Goal: Task Accomplishment & Management: Manage account settings

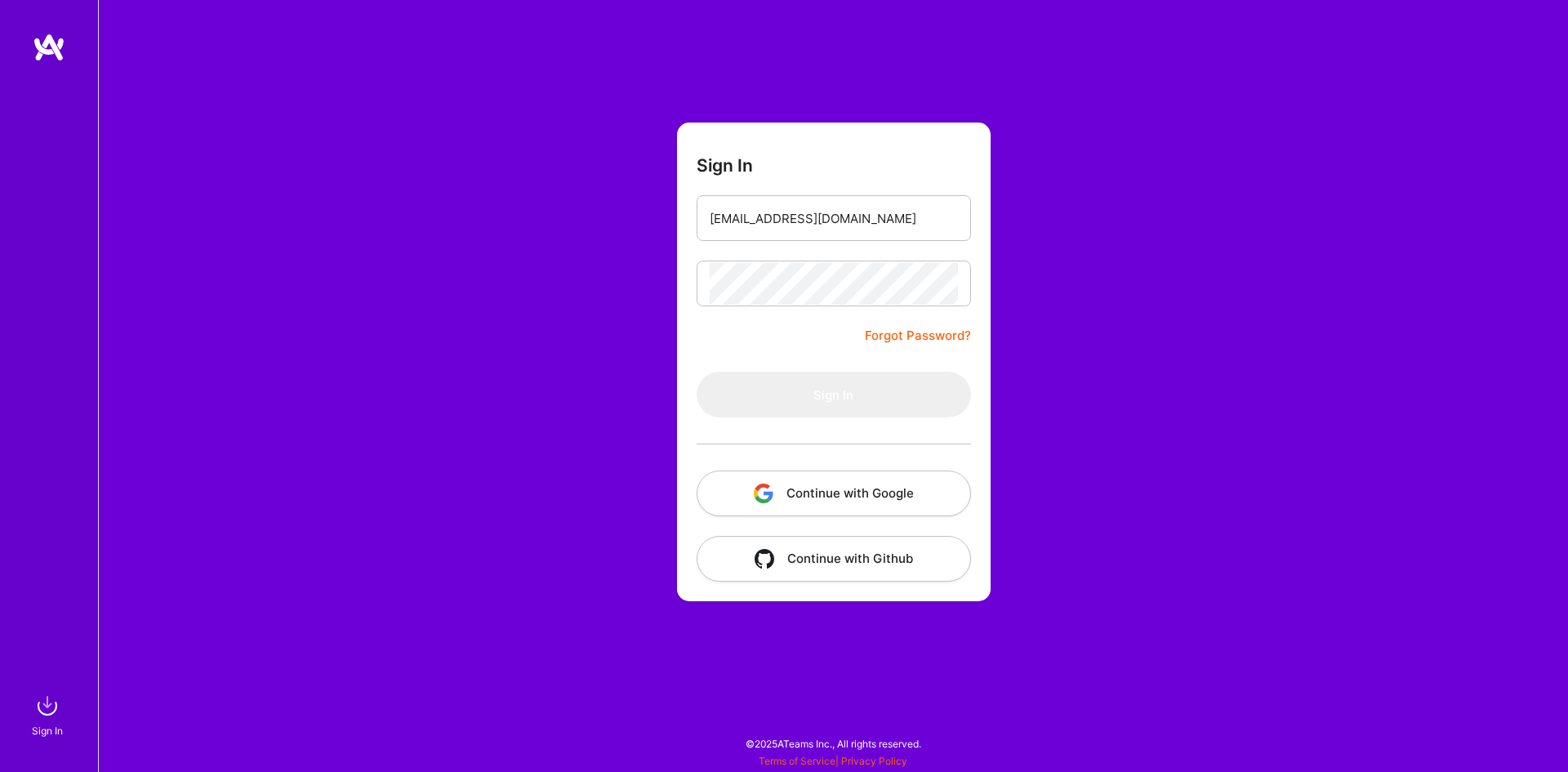
click at [892, 338] on link "Forgot Password?" at bounding box center [918, 335] width 107 height 20
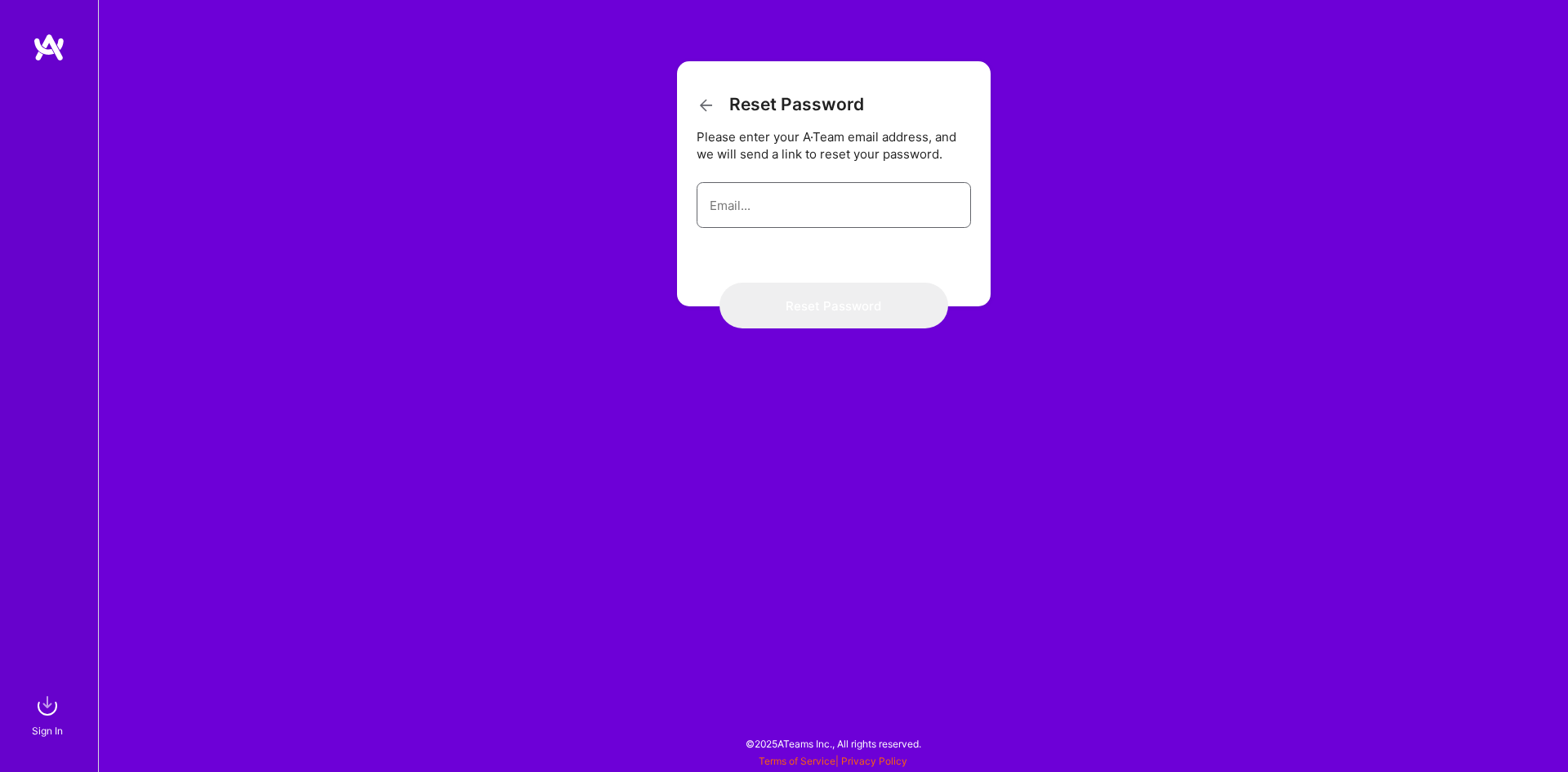
click at [825, 225] on input "email" at bounding box center [833, 206] width 248 height 42
type input "[EMAIL_ADDRESS][DOMAIN_NAME]"
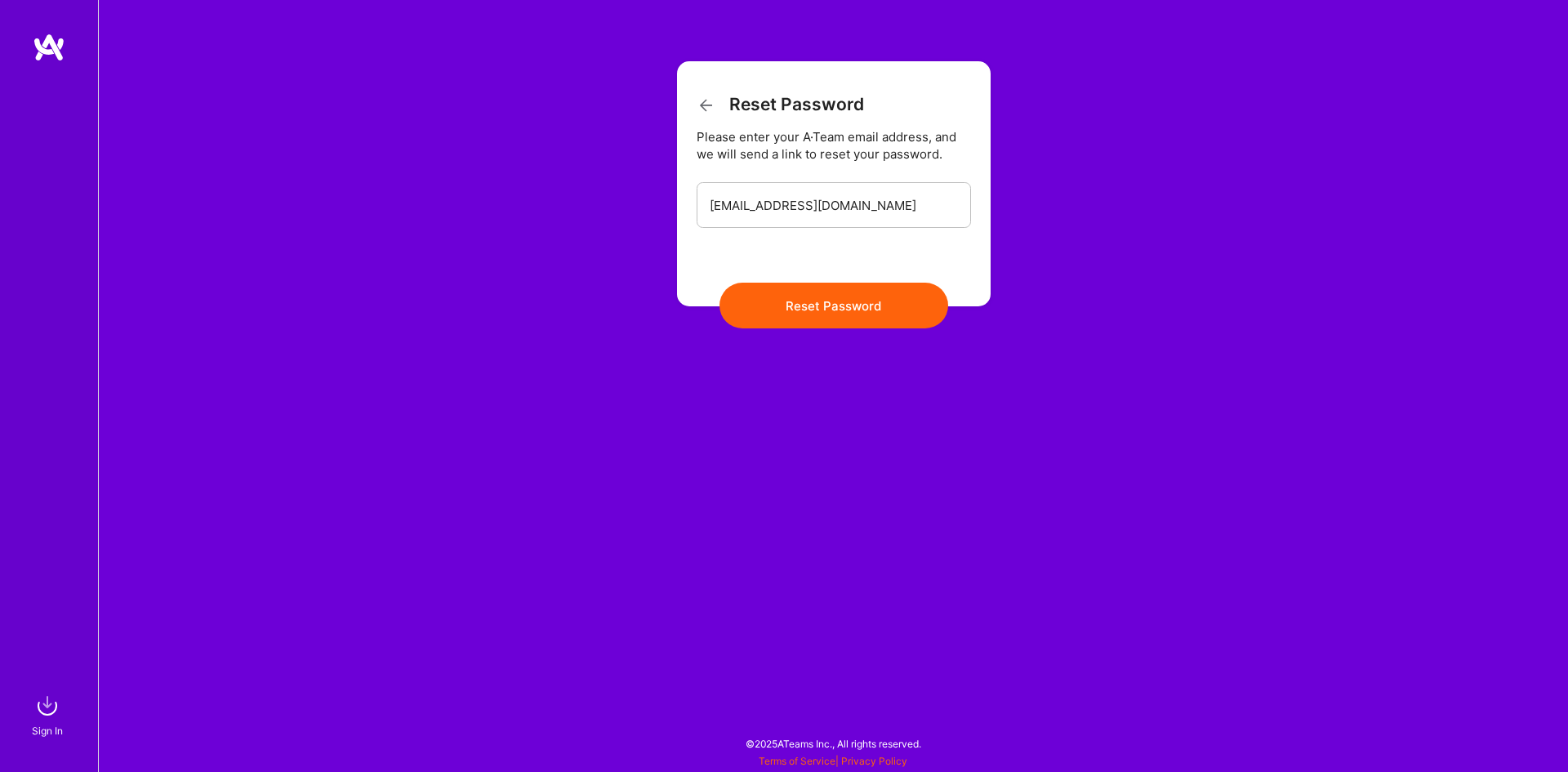
click at [820, 305] on button "Reset Password" at bounding box center [834, 306] width 228 height 45
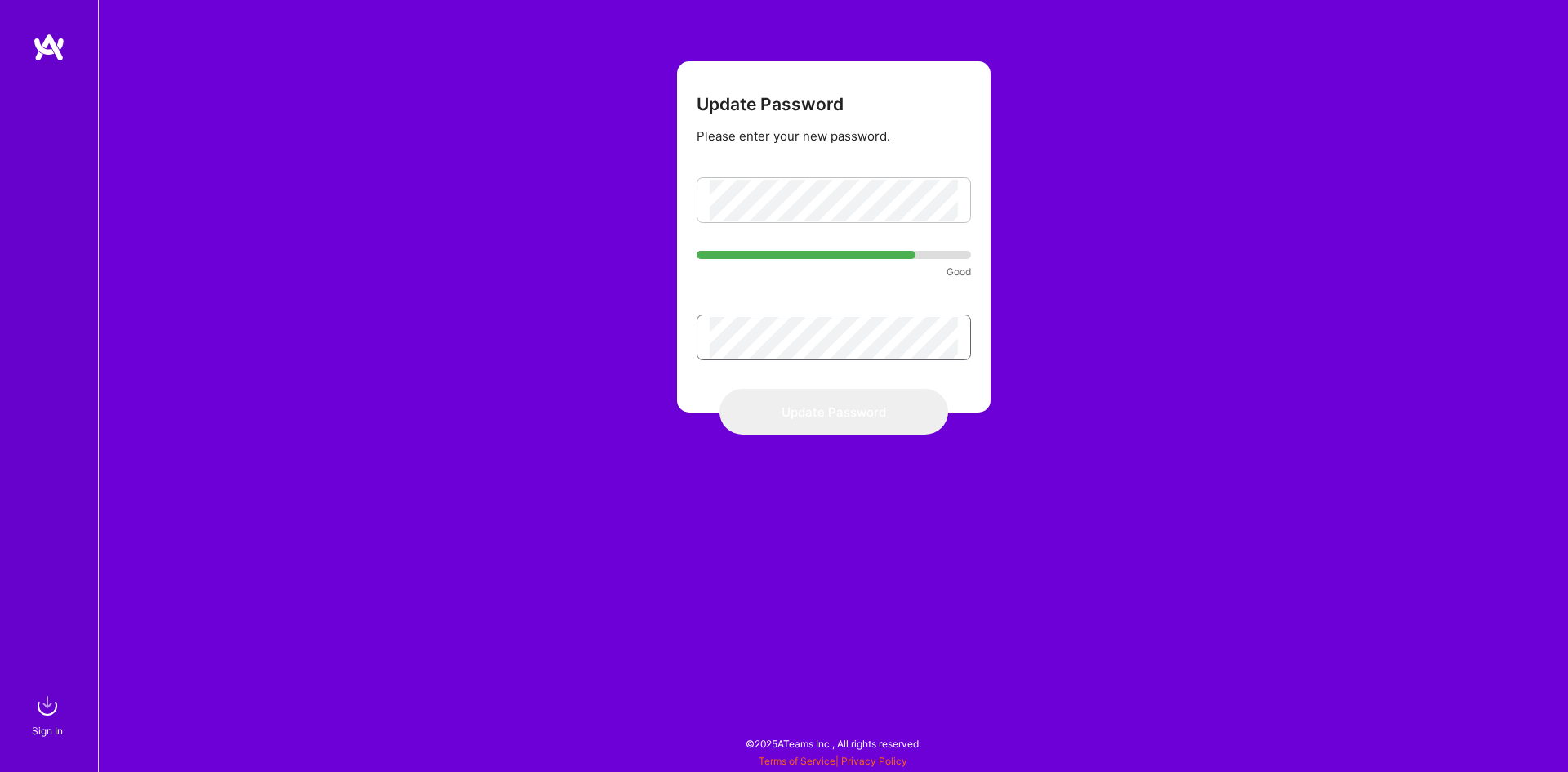
click at [645, 327] on div "Update Password Please enter your new password. Good Update Password" at bounding box center [833, 386] width 1471 height 772
click at [644, 227] on div "Update Password Please enter your new password. Good Update Password" at bounding box center [833, 386] width 1471 height 772
click at [842, 421] on button "Update Password" at bounding box center [834, 411] width 228 height 45
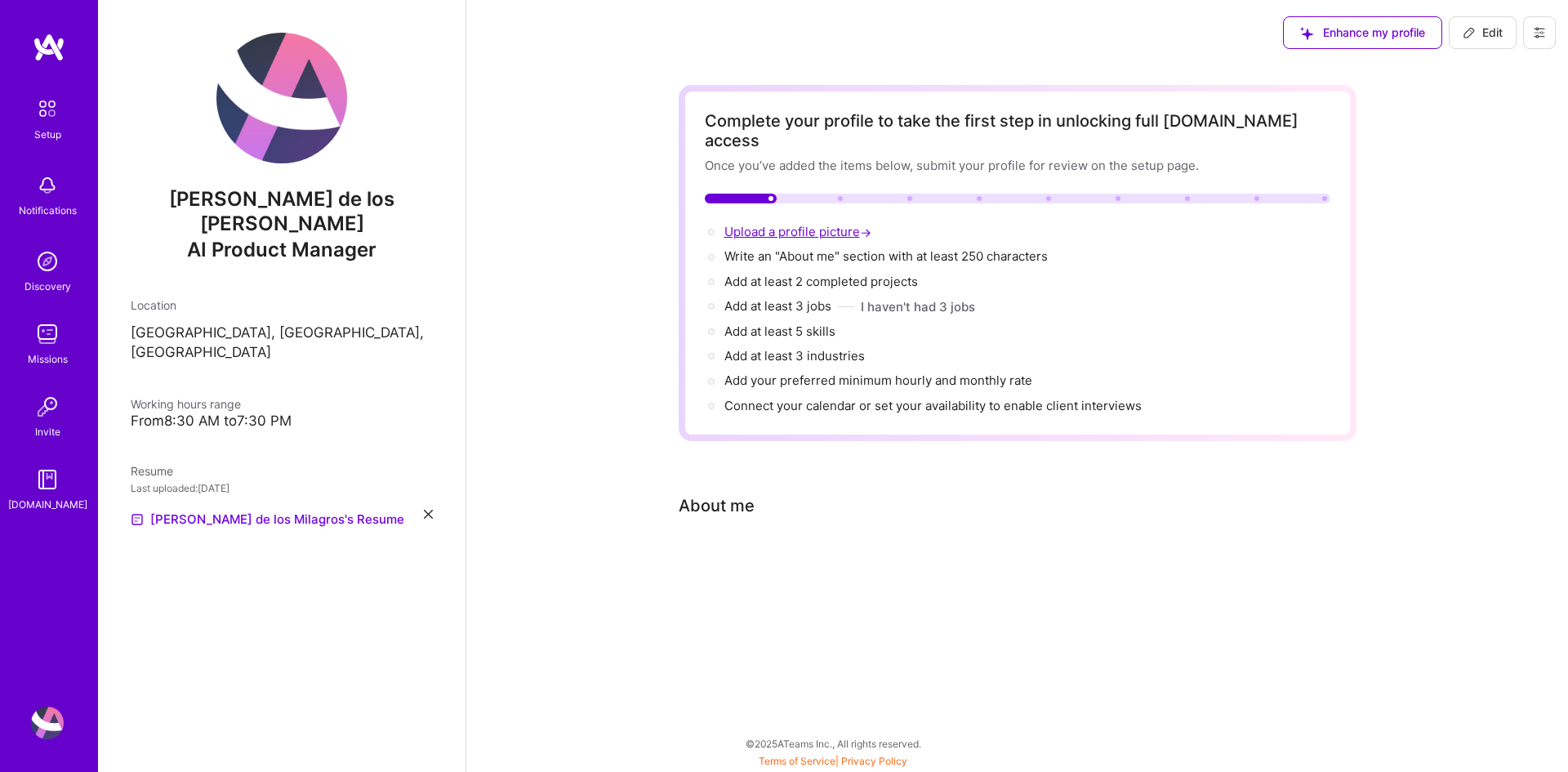
click at [745, 224] on span "Upload a profile picture →" at bounding box center [799, 231] width 150 height 15
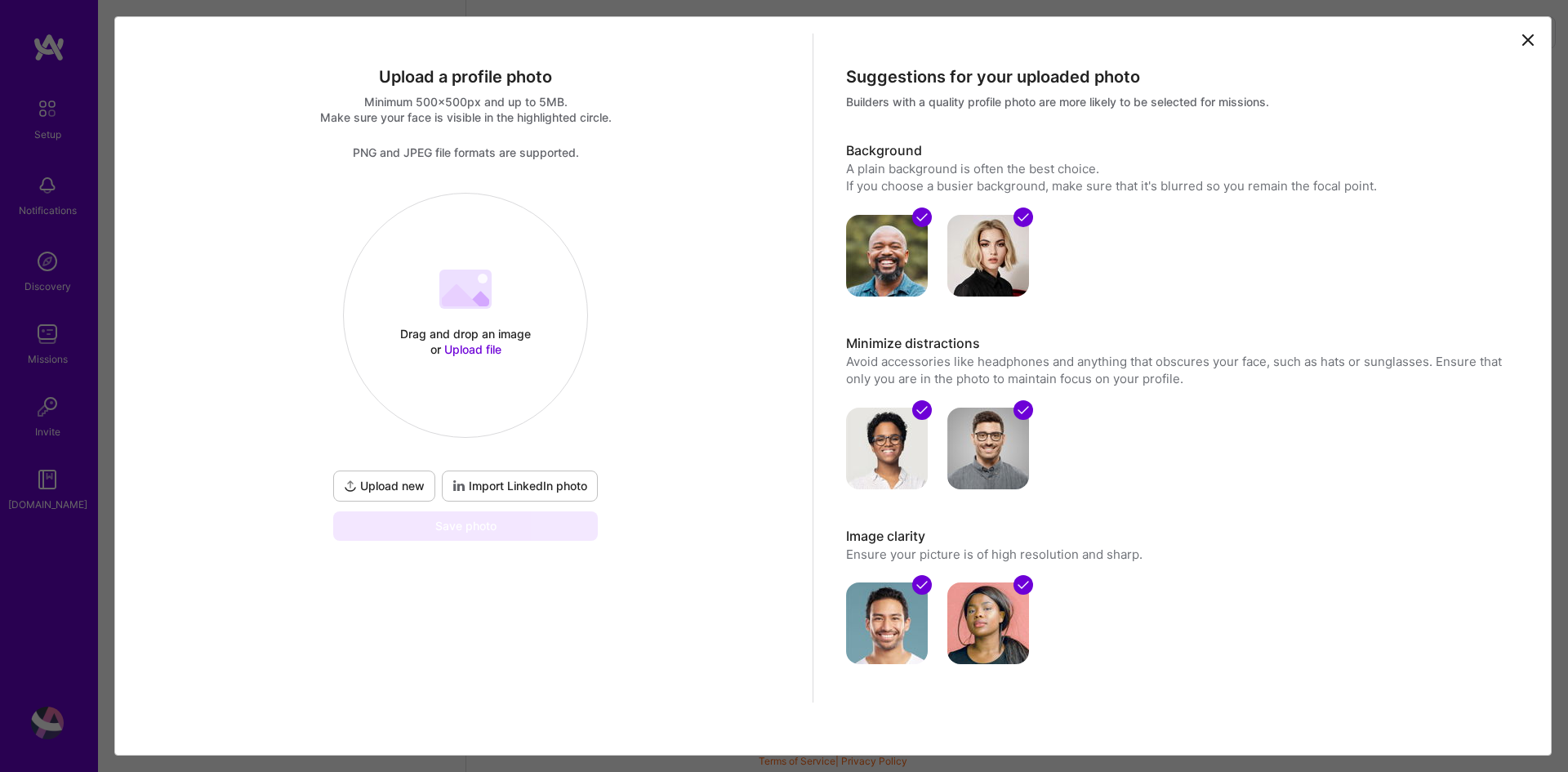
click at [391, 482] on span "Upload new" at bounding box center [385, 486] width 81 height 16
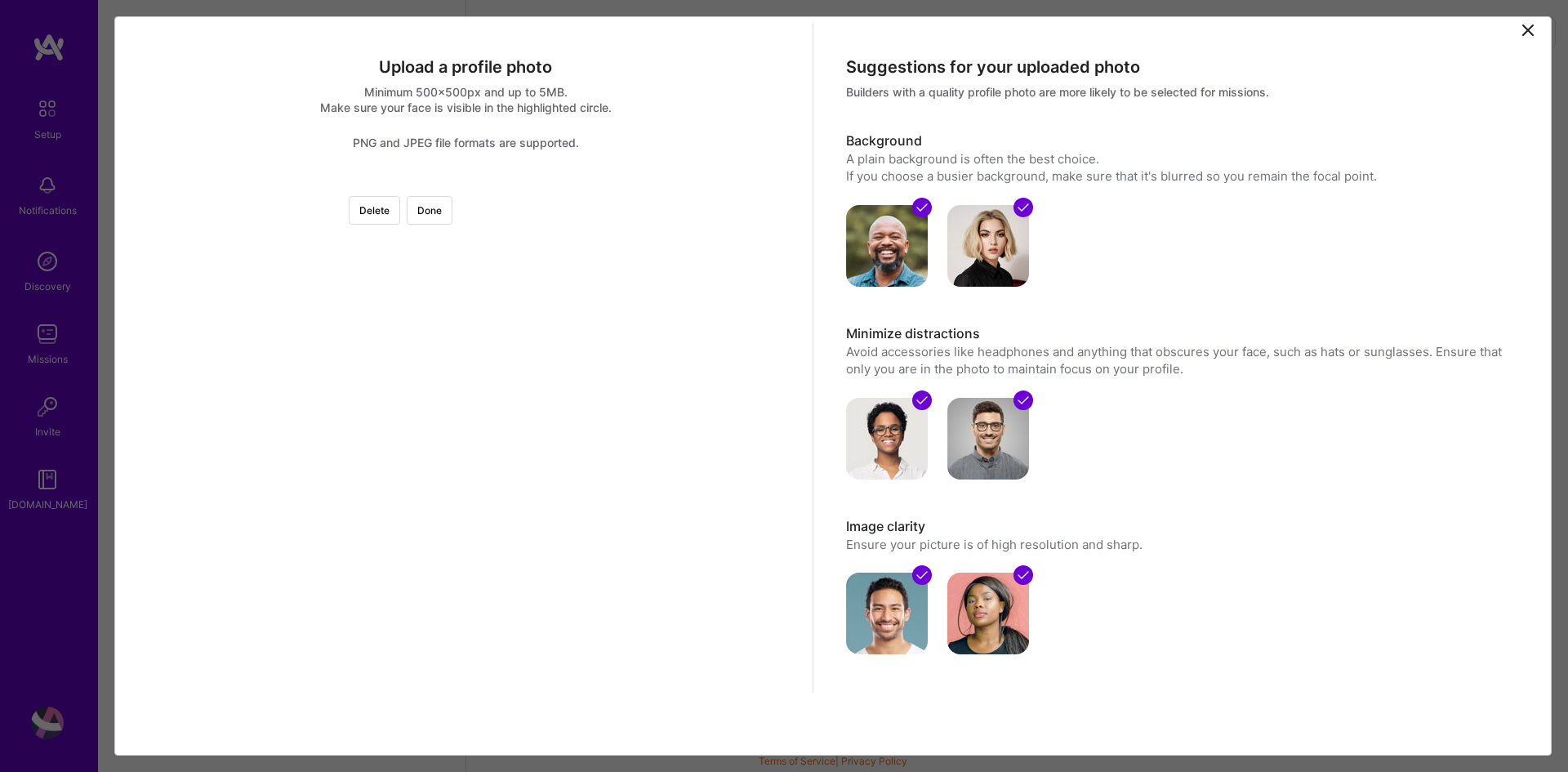
scroll to position [23, 0]
click at [453, 196] on button "Done" at bounding box center [429, 210] width 45 height 28
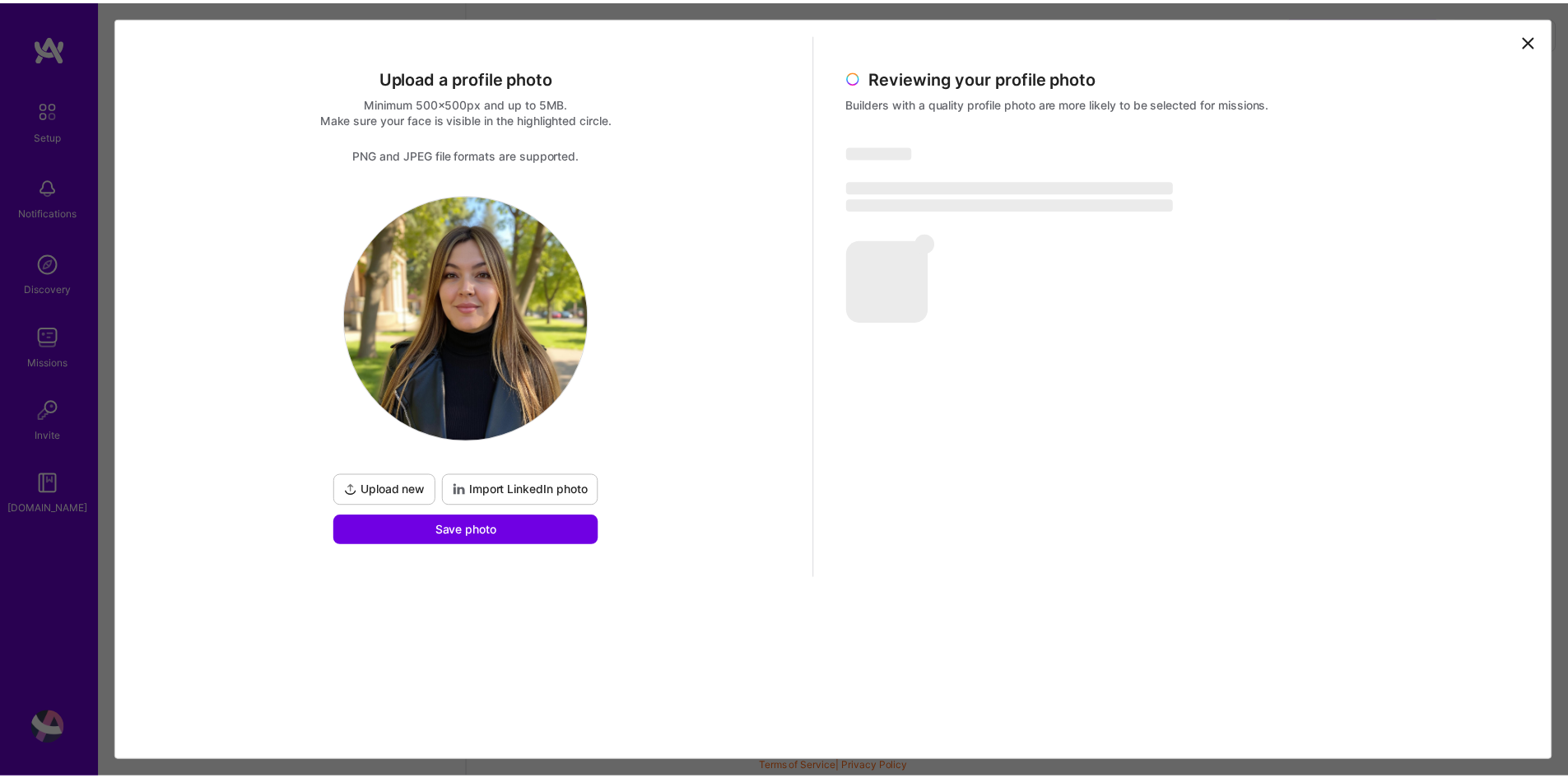
scroll to position [0, 0]
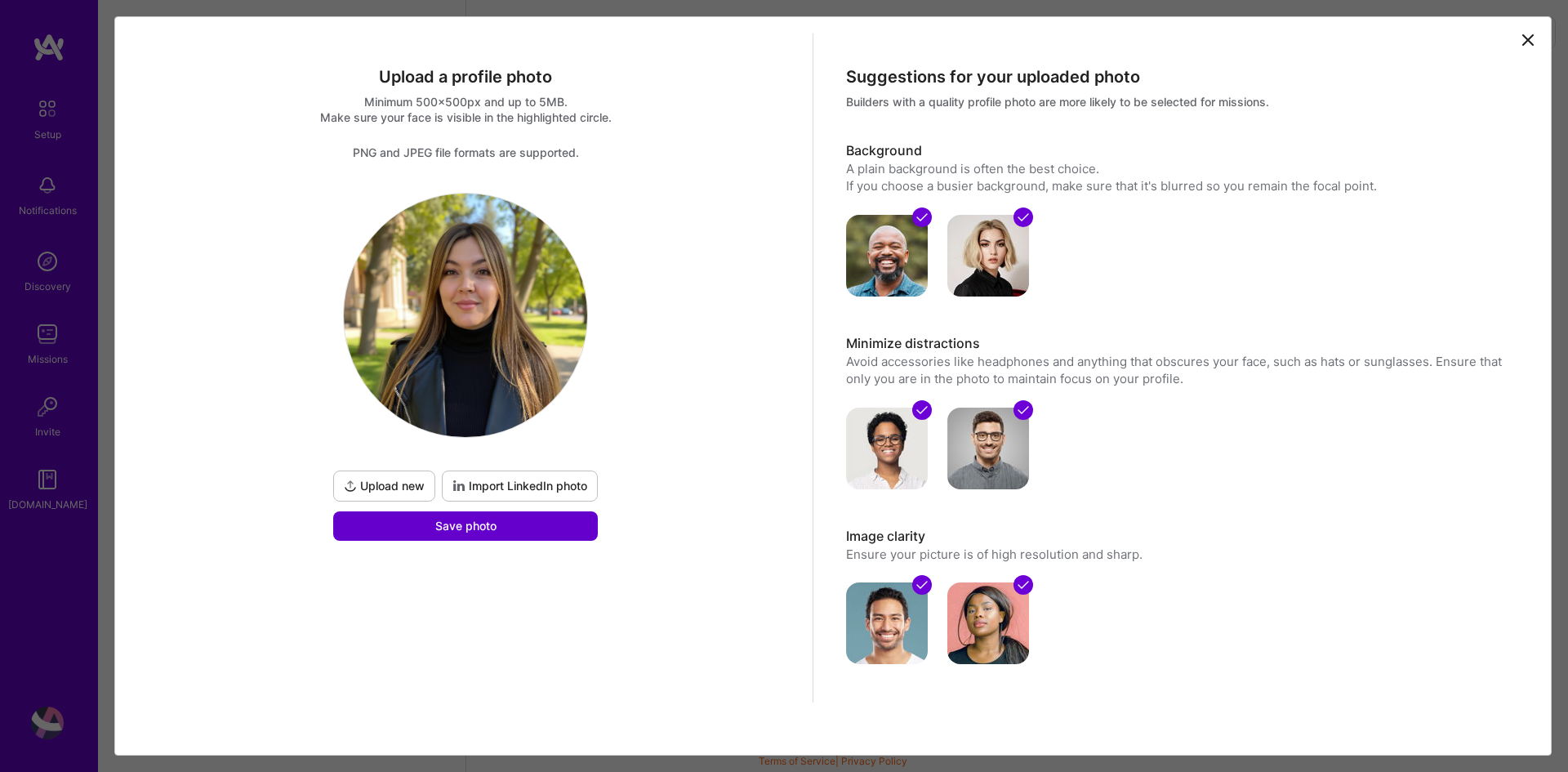
click at [491, 528] on span "Save photo" at bounding box center [466, 526] width 61 height 16
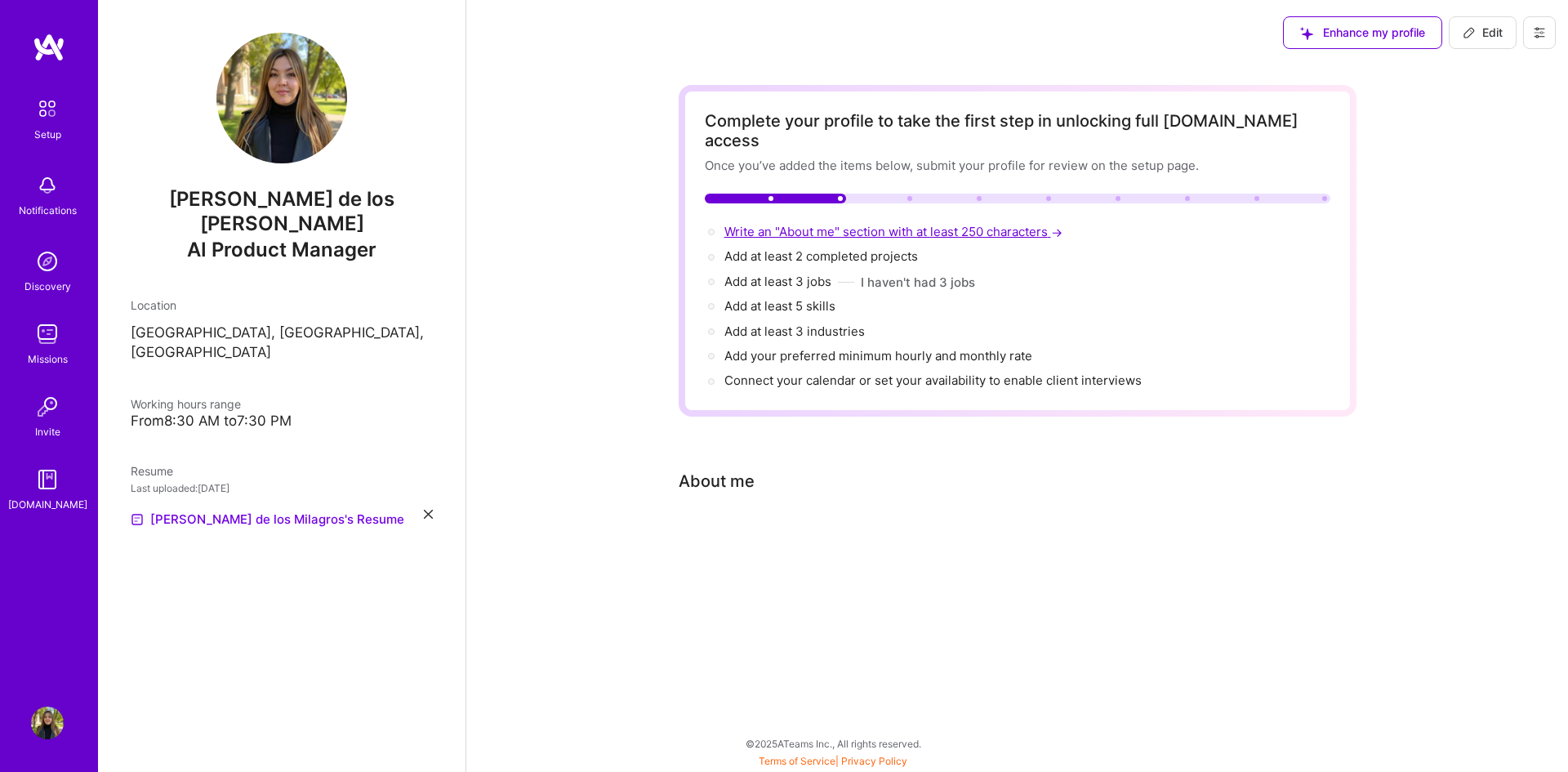
click at [777, 224] on span "Write an "About me" section with at least 250 characters →" at bounding box center [895, 231] width 342 height 15
select select "US"
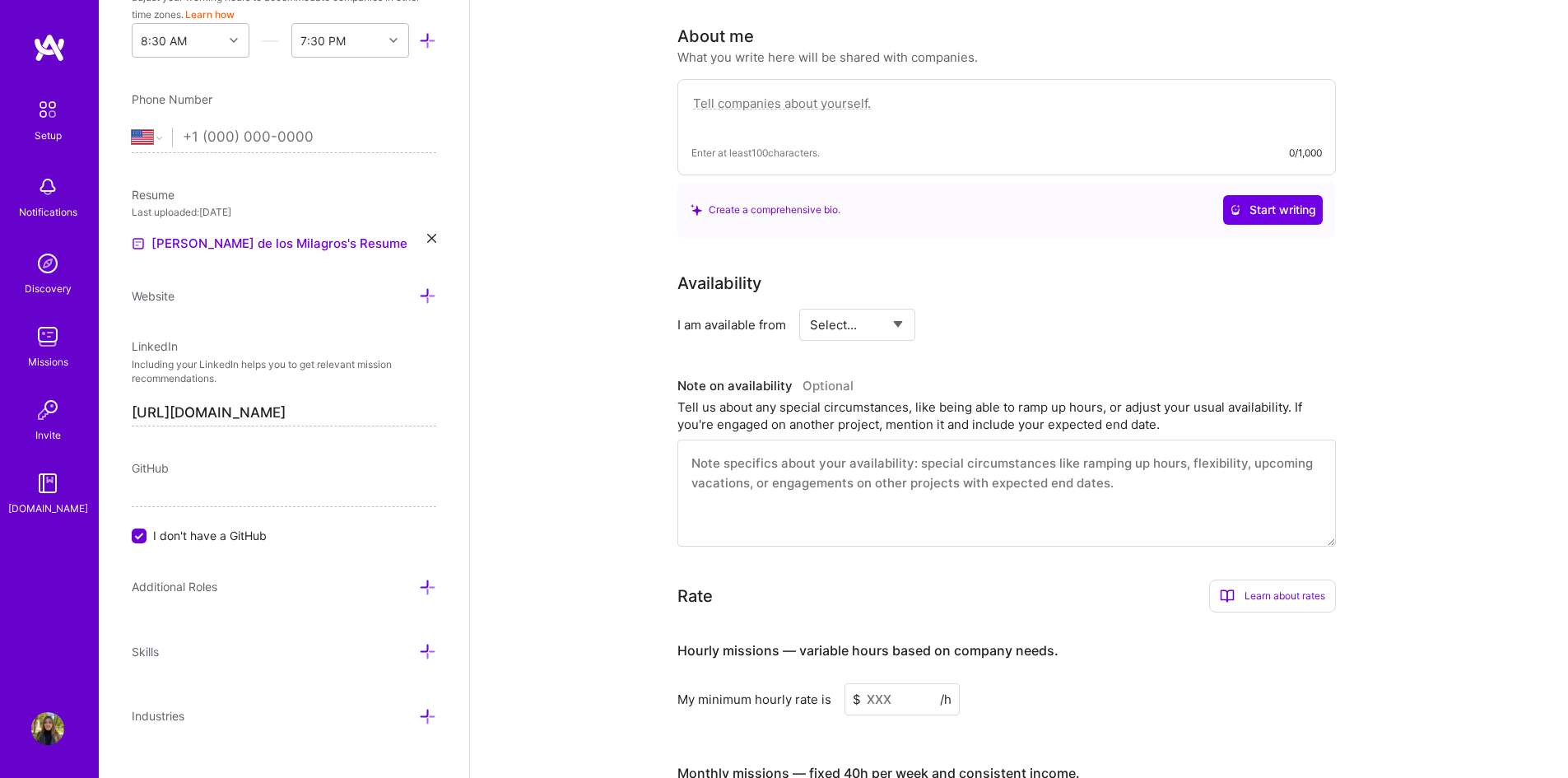
scroll to position [453, 0]
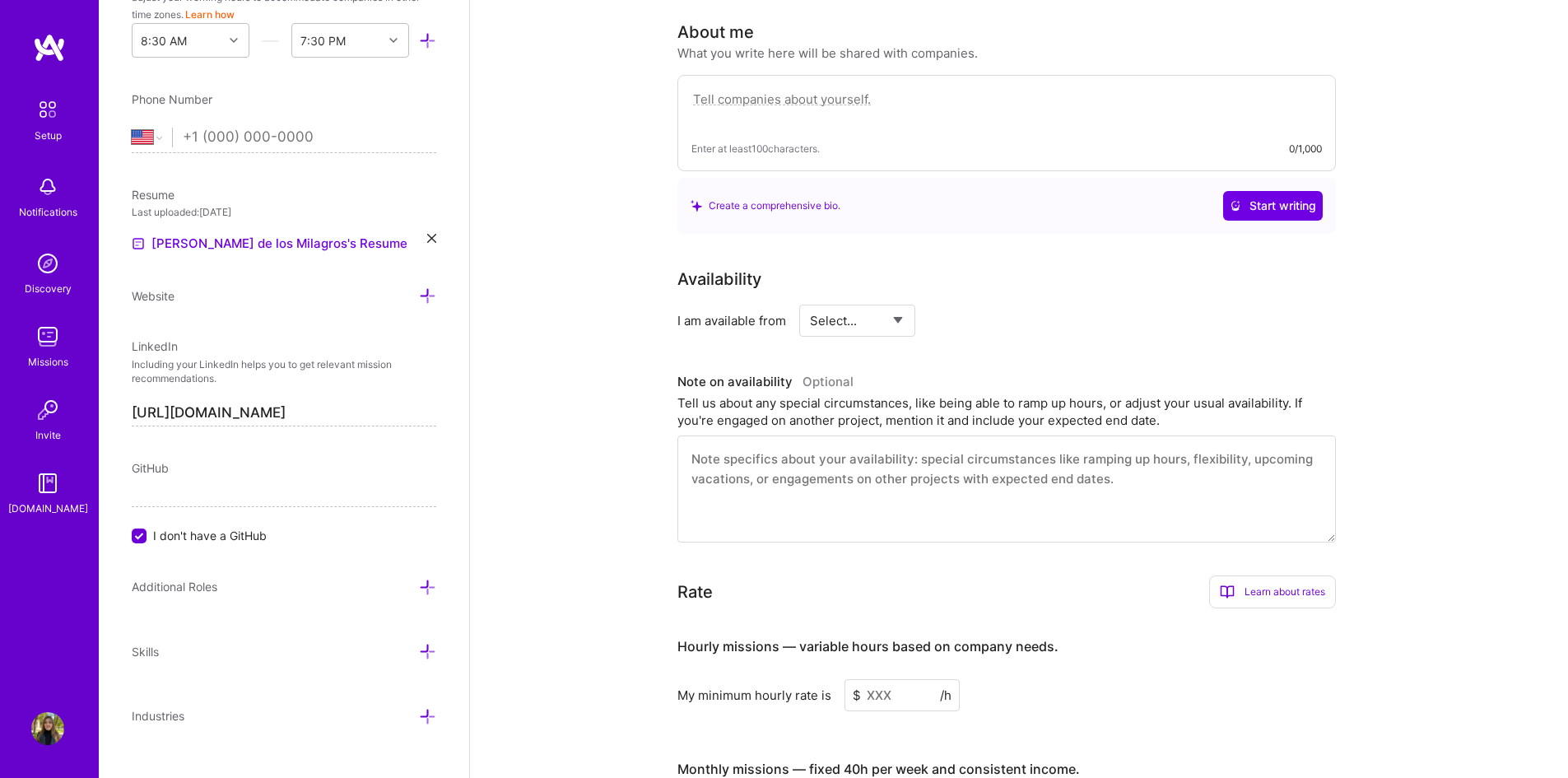
click at [747, 89] on textarea at bounding box center [1006, 108] width 630 height 38
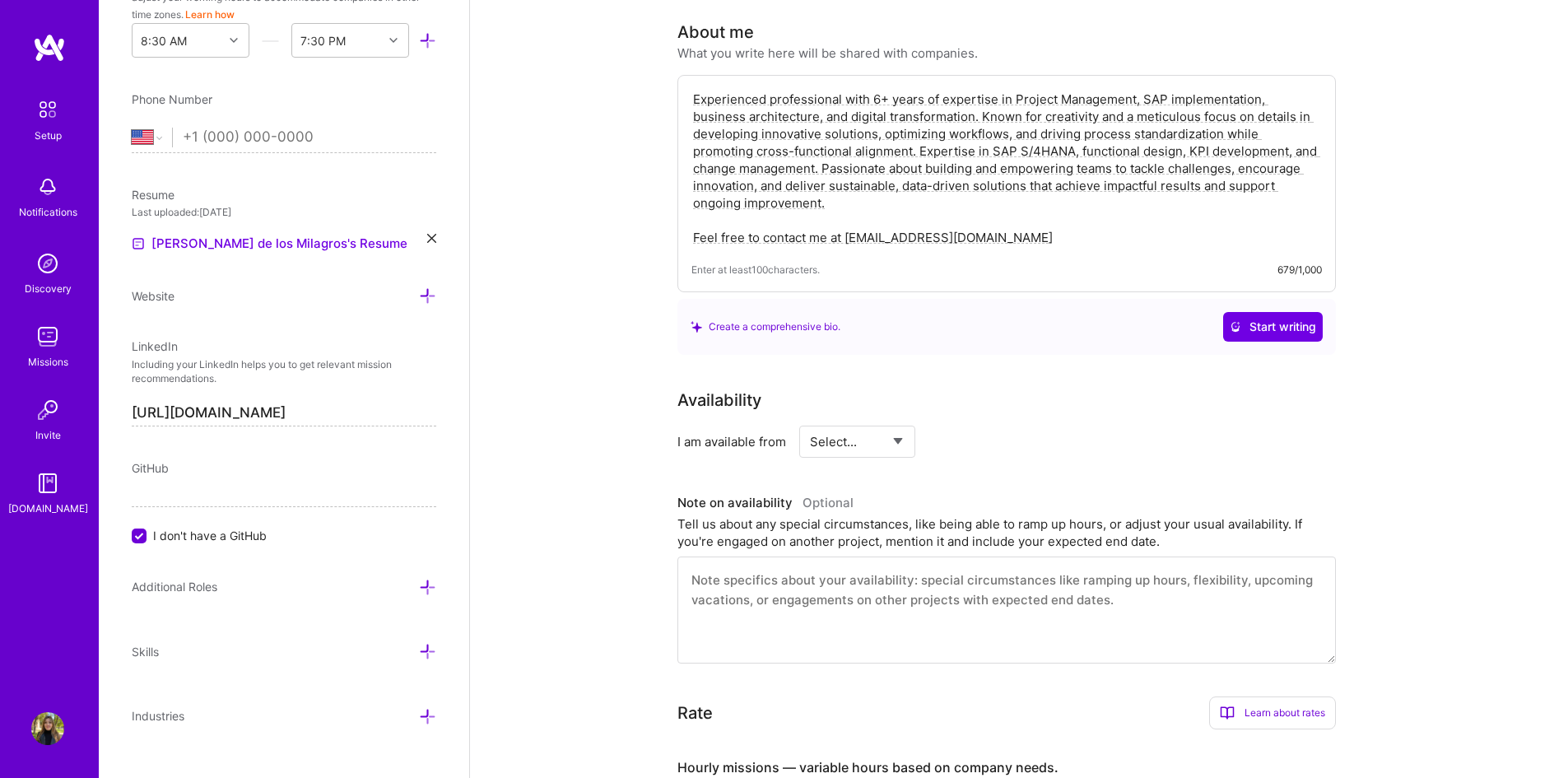
type textarea "Experienced professional with 6+ years of expertise in Project Management, SAP …"
click at [1071, 426] on div "I am available from Select... Right Now Future Date Not Available" at bounding box center [1007, 442] width 659 height 32
click at [852, 420] on select "Select... Right Now Future Date Not Available" at bounding box center [858, 441] width 95 height 42
select select "Future Date"
click at [810, 420] on select "Select... Right Now Future Date Not Available" at bounding box center [858, 441] width 95 height 42
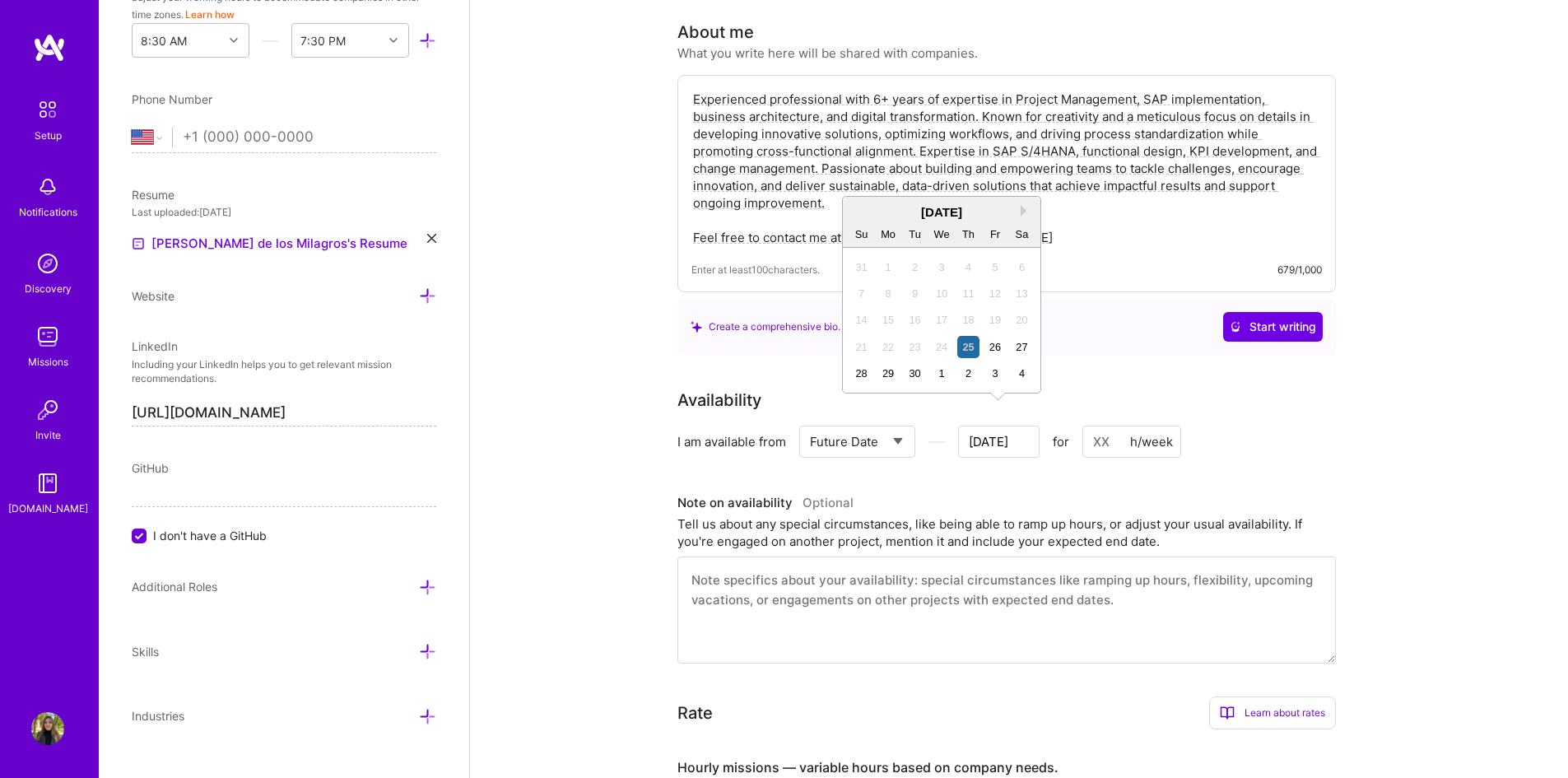
click at [1004, 426] on input "[DATE]" at bounding box center [999, 442] width 82 height 32
click at [1019, 212] on div "[DATE]" at bounding box center [942, 212] width 198 height 17
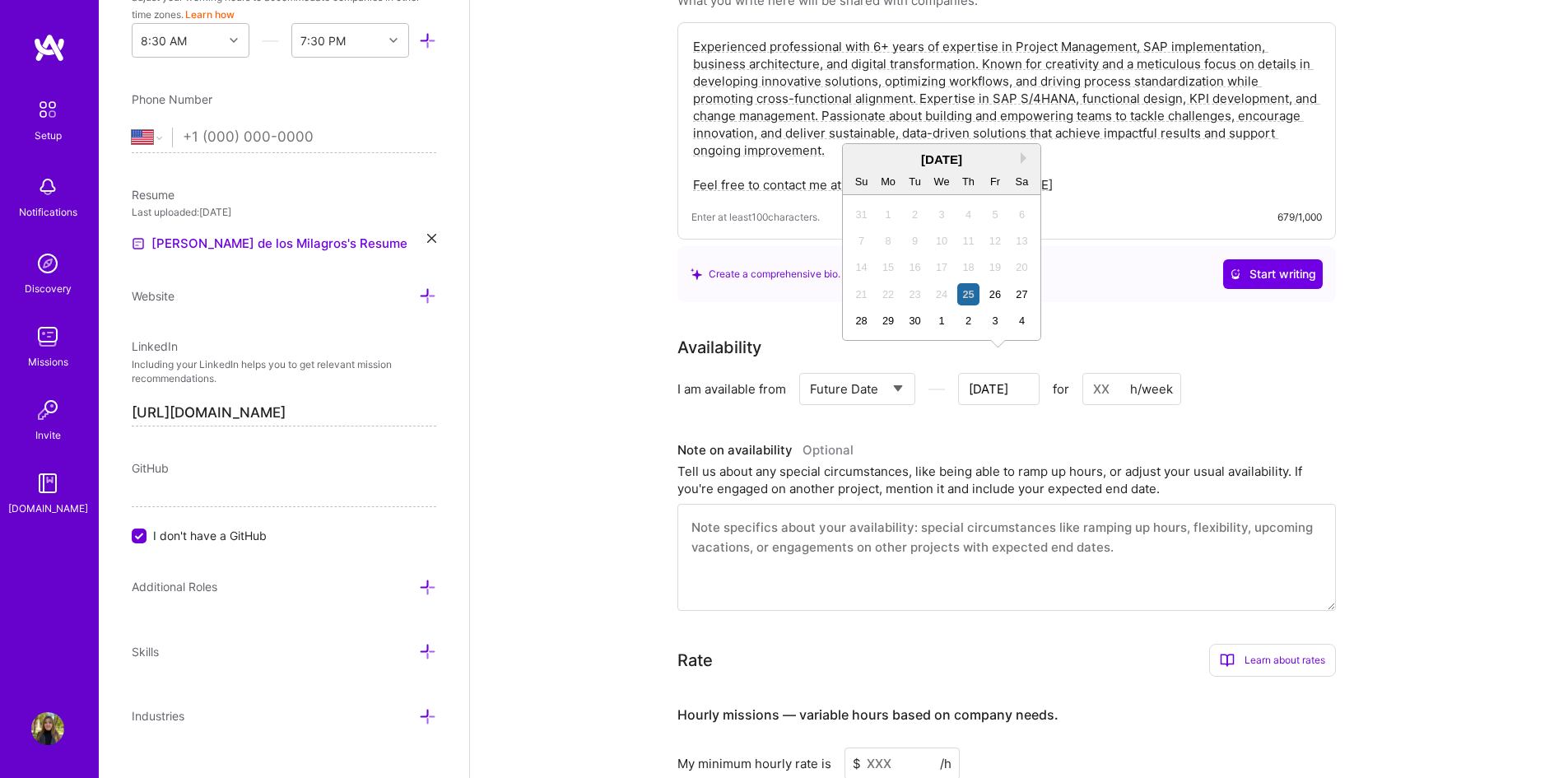
scroll to position [535, 0]
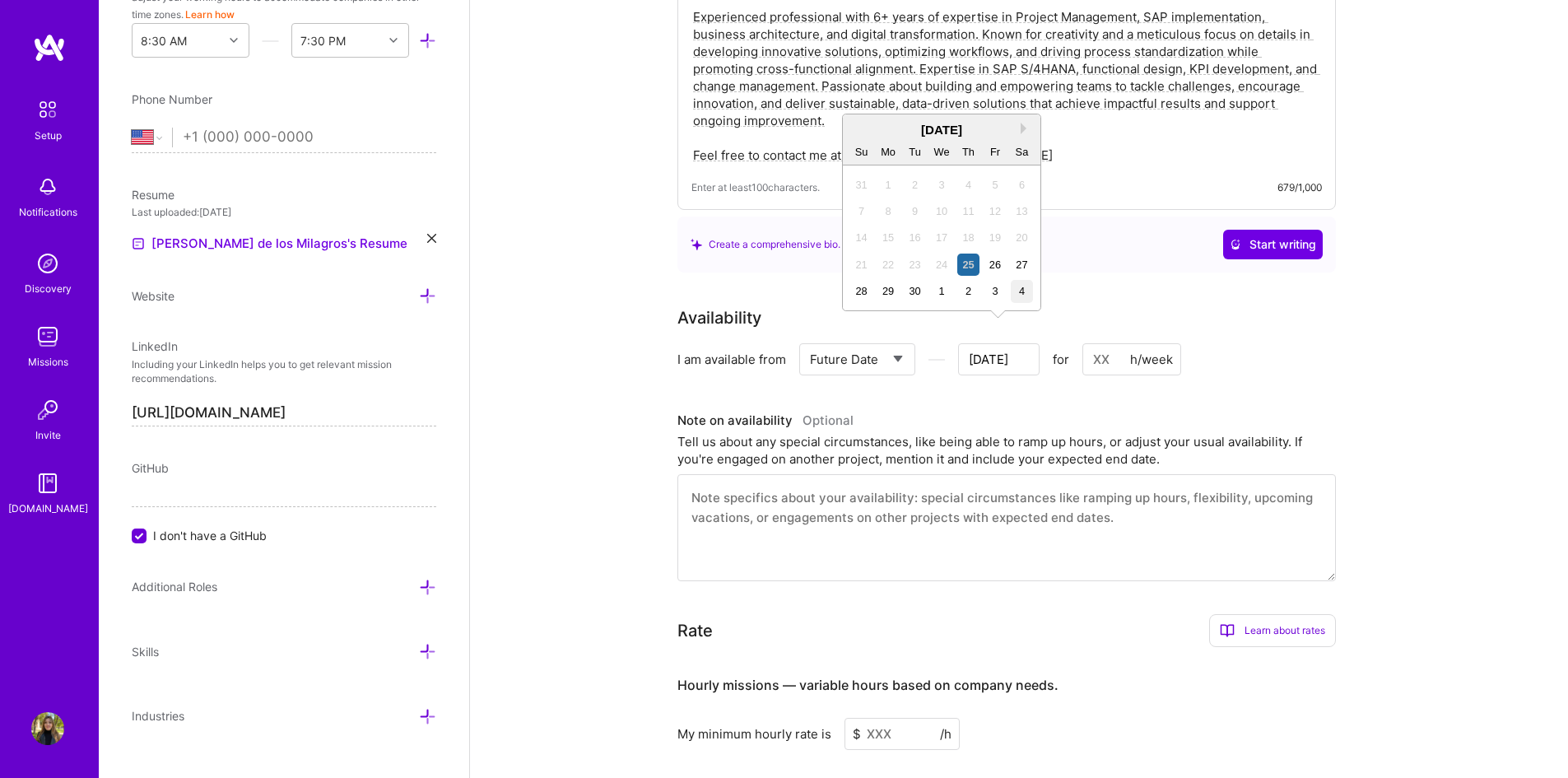
click at [1018, 294] on div "4" at bounding box center [1021, 290] width 22 height 22
click at [1016, 343] on input "[DATE]" at bounding box center [999, 360] width 82 height 32
click at [1023, 128] on button "Next Month" at bounding box center [1027, 128] width 11 height 11
click at [864, 128] on div "[DATE]" at bounding box center [942, 129] width 198 height 17
click at [861, 127] on button "Previous Month" at bounding box center [857, 128] width 11 height 11
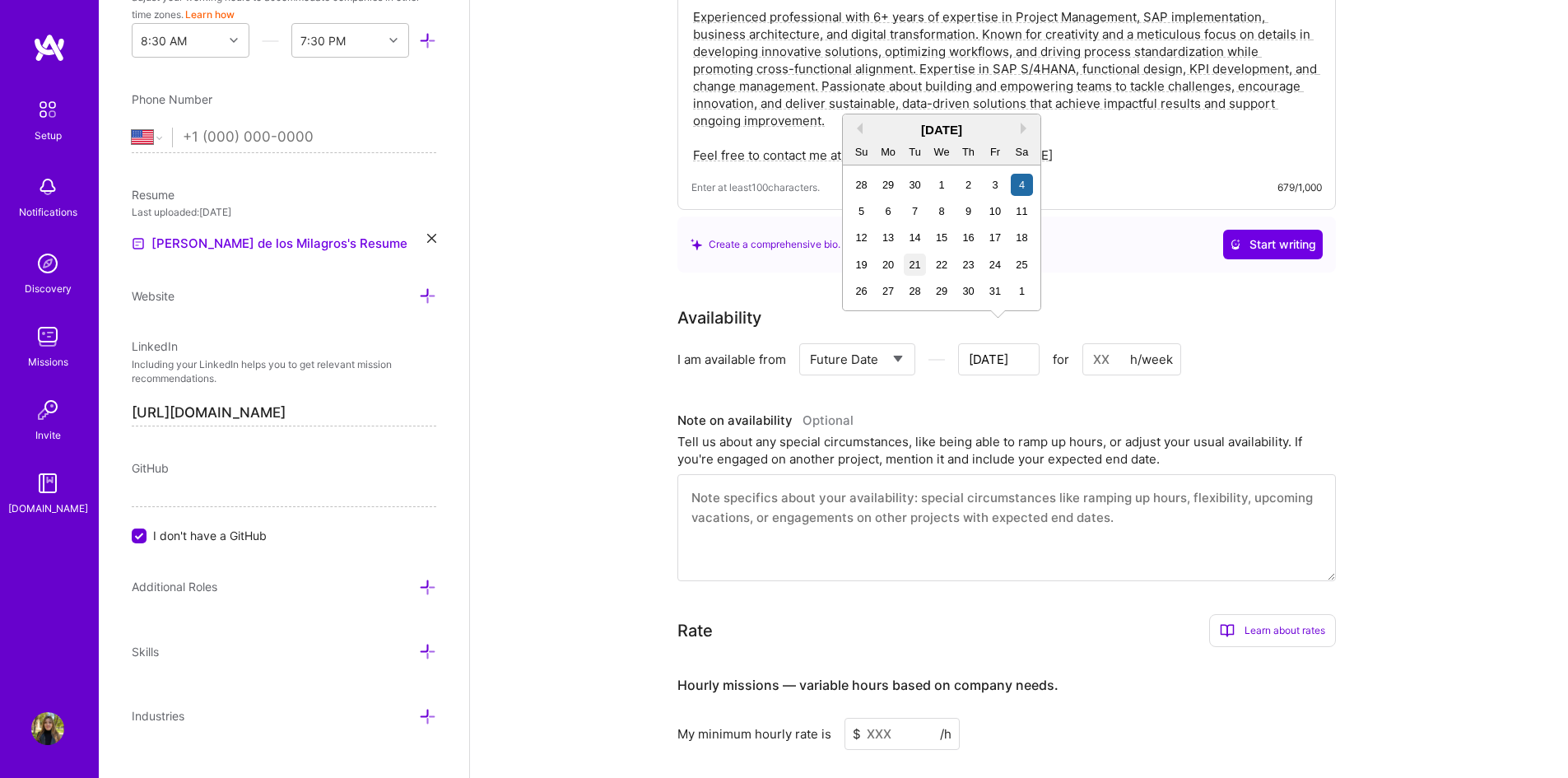
click at [918, 269] on div "21" at bounding box center [915, 264] width 22 height 22
type input "[DATE]"
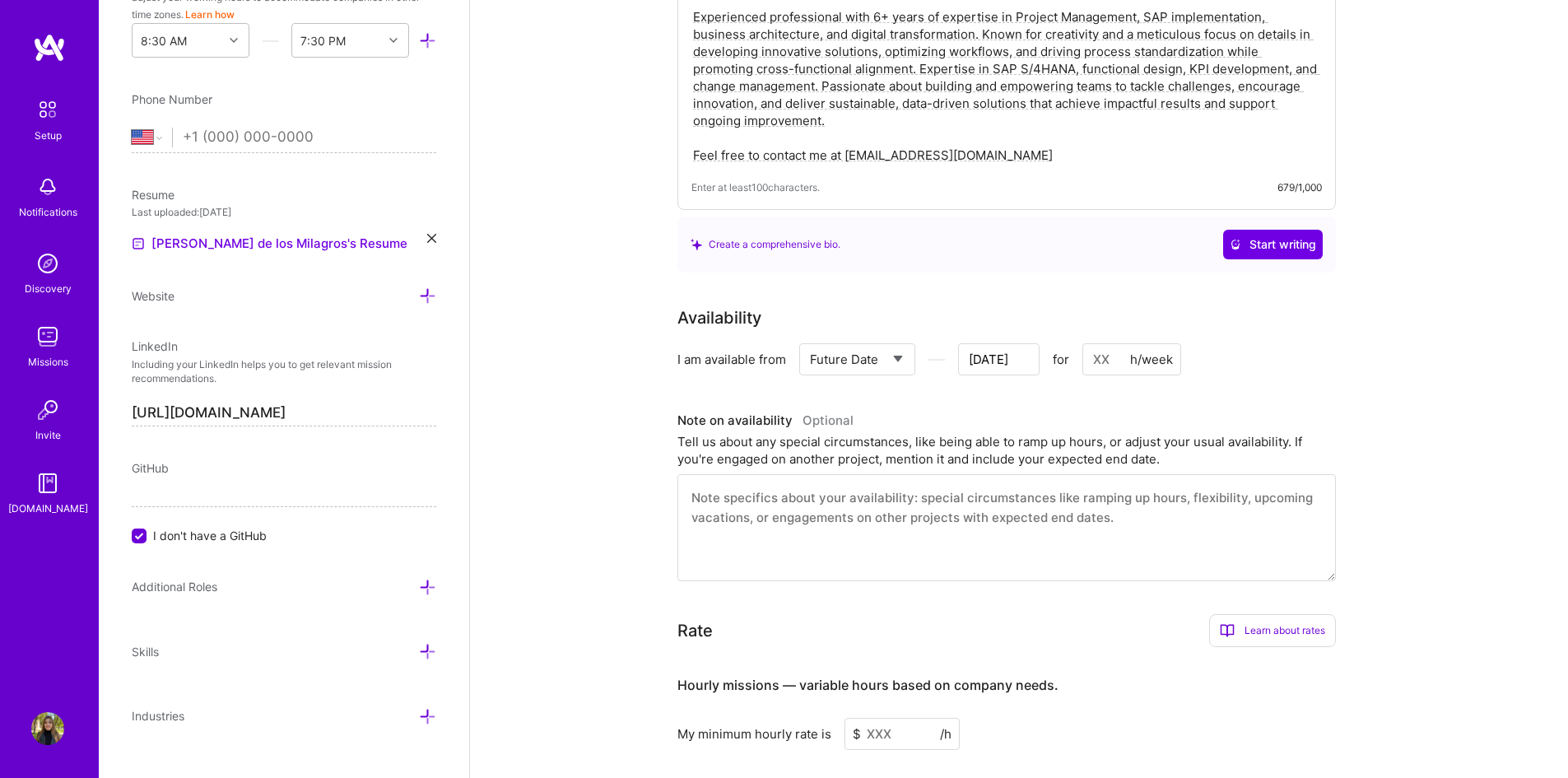
click at [887, 339] on select "Select... Right Now Future Date Not Available" at bounding box center [858, 360] width 95 height 42
select select "Right Now"
click at [810, 339] on select "Select... Right Now Future Date Not Available" at bounding box center [858, 360] width 95 height 42
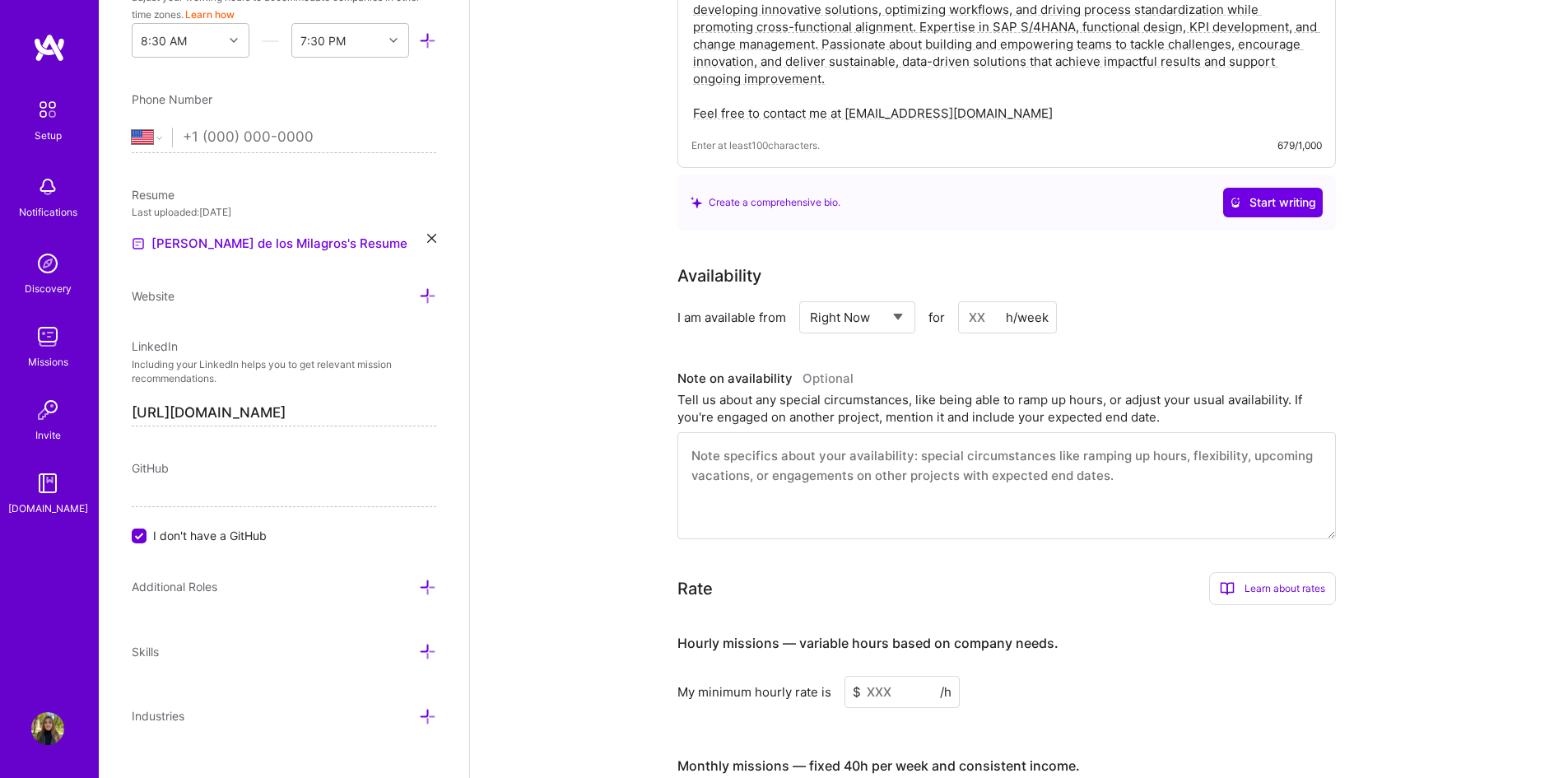
scroll to position [617, 0]
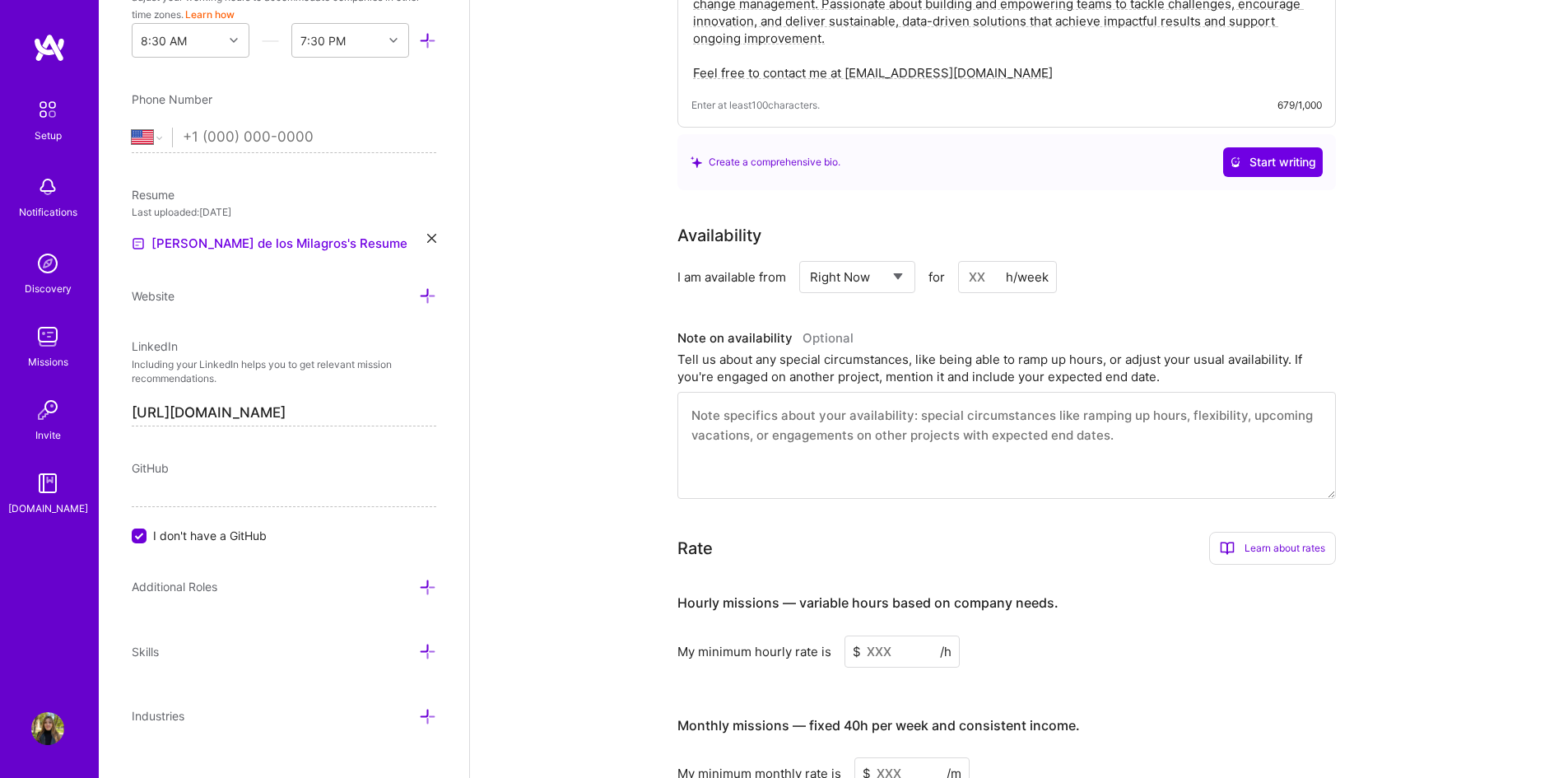
click at [916, 635] on input at bounding box center [901, 652] width 115 height 32
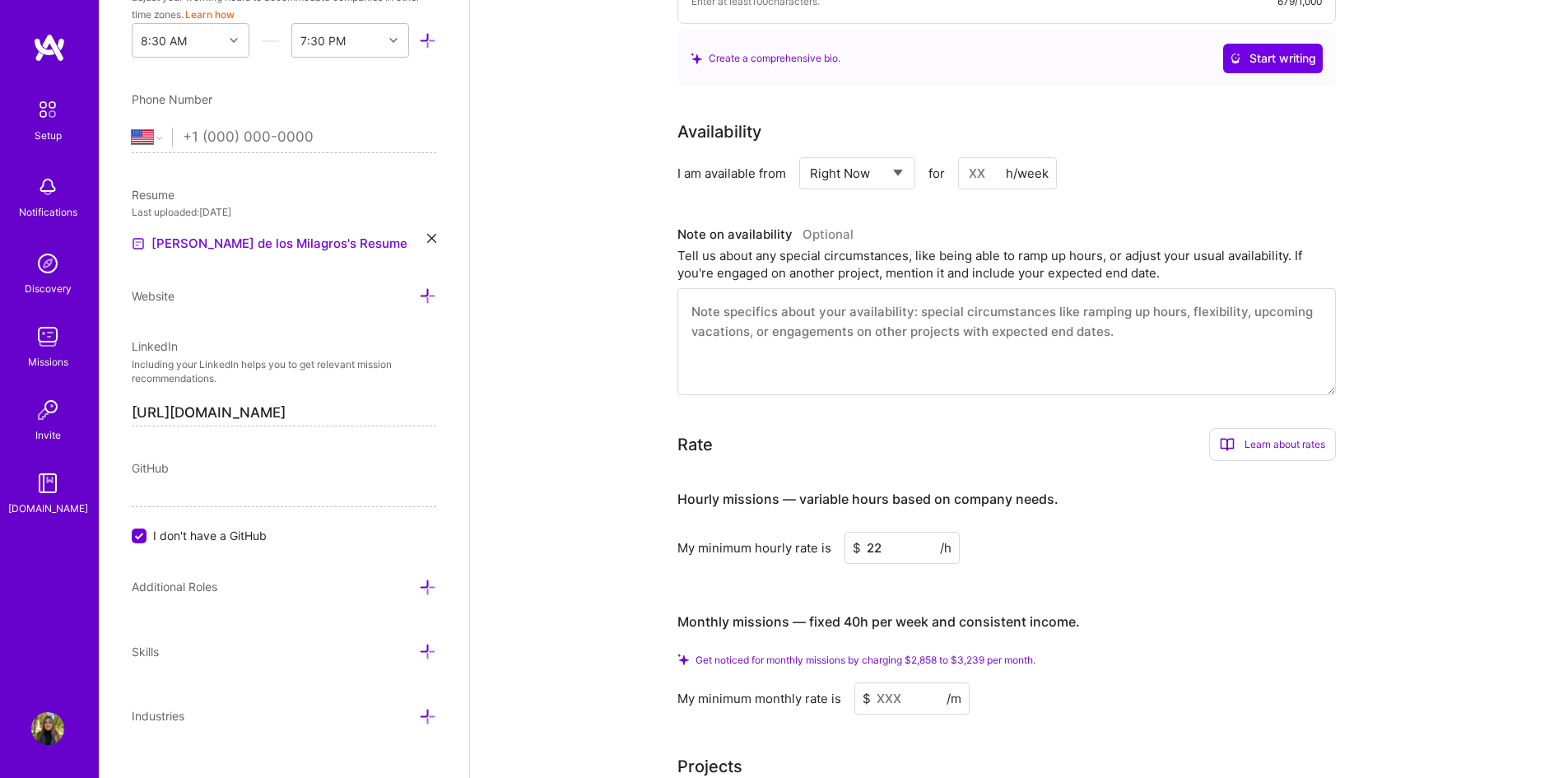
scroll to position [783, 0]
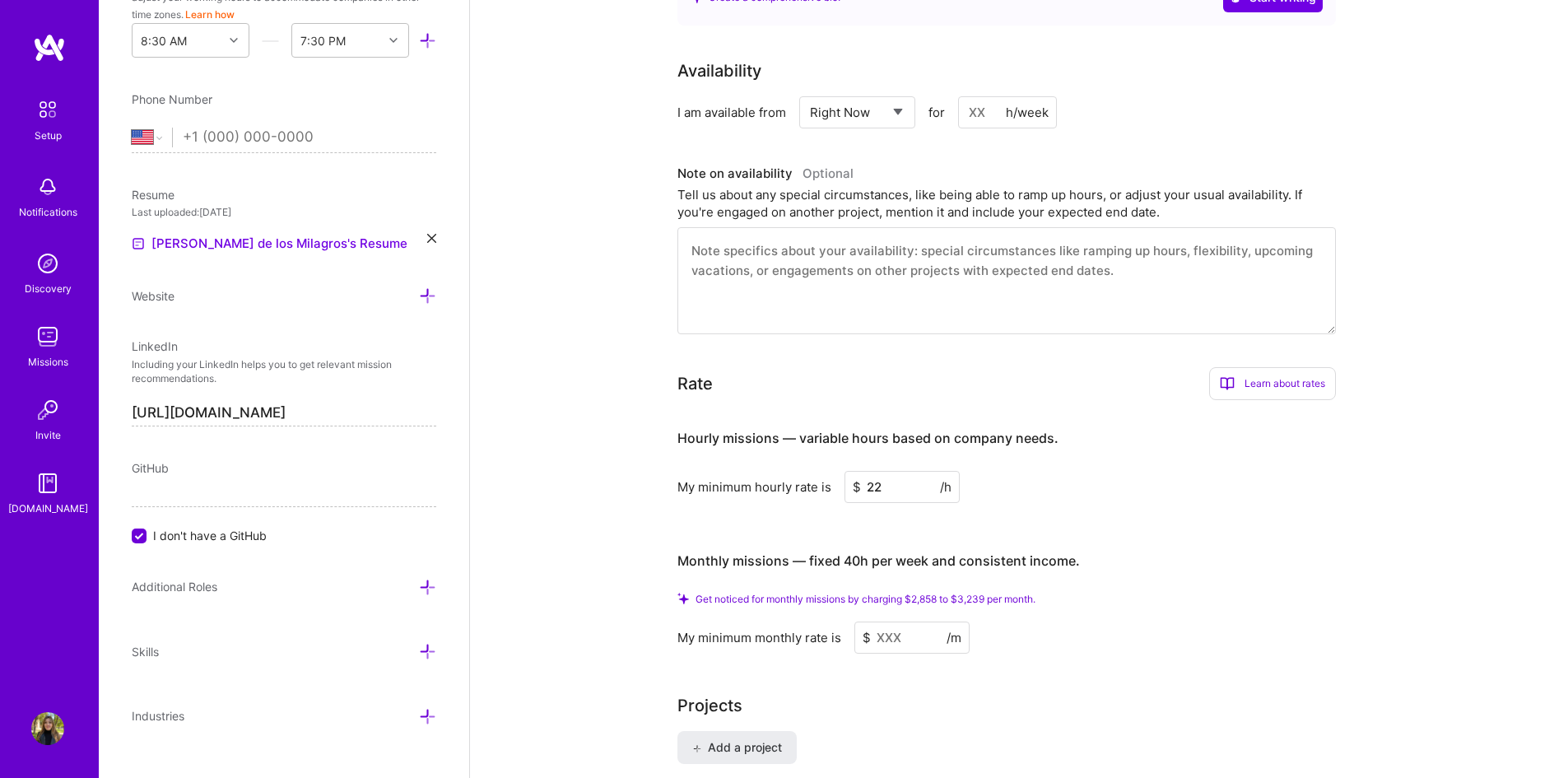
type input "22"
click at [905, 622] on input at bounding box center [912, 638] width 115 height 32
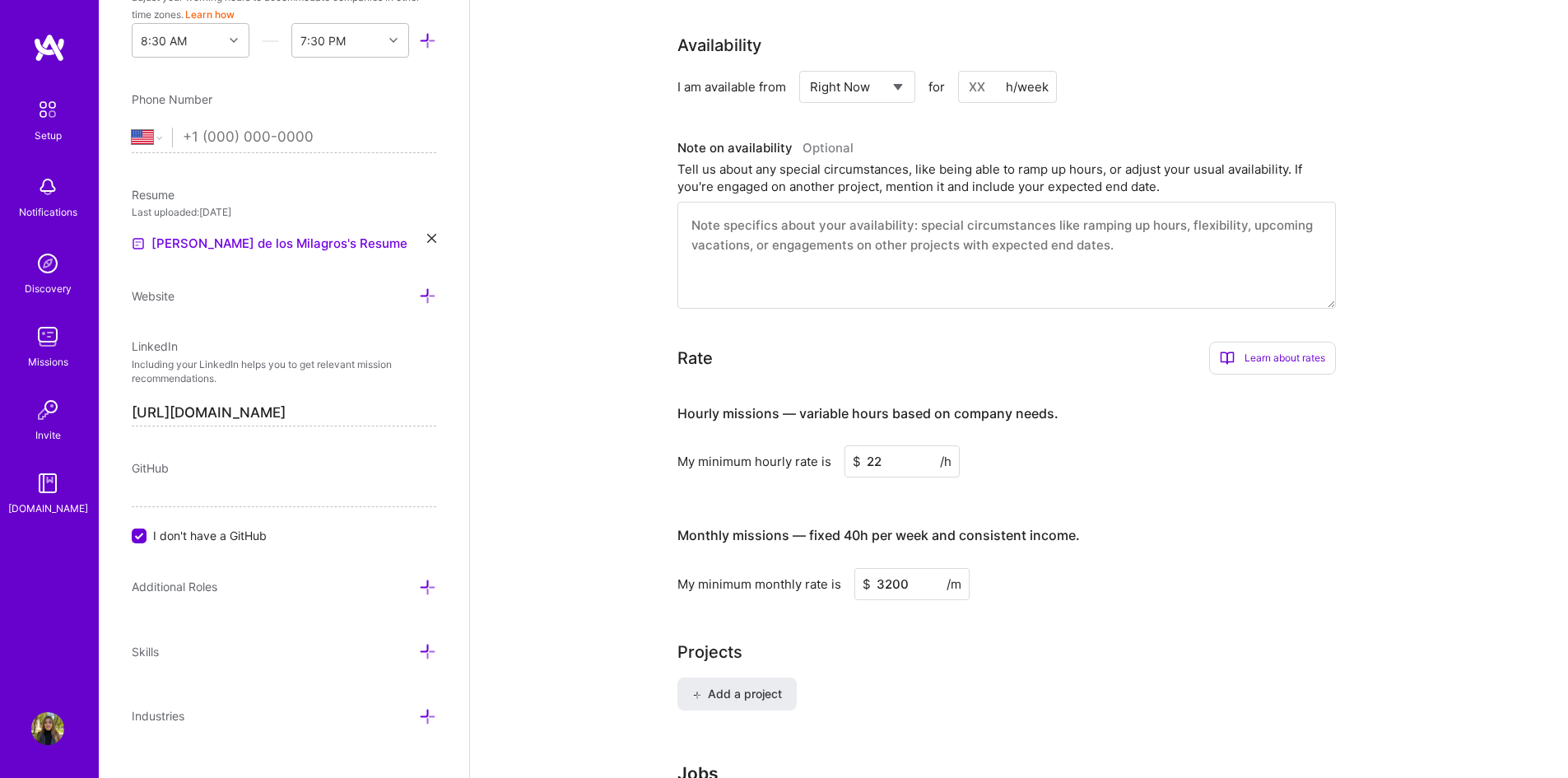
type input "3200"
click at [914, 640] on div "Projects" at bounding box center [1019, 652] width 684 height 25
click at [1145, 535] on h3 "Monthly missions — fixed 40h per week and consistent income." at bounding box center [1007, 536] width 659 height 51
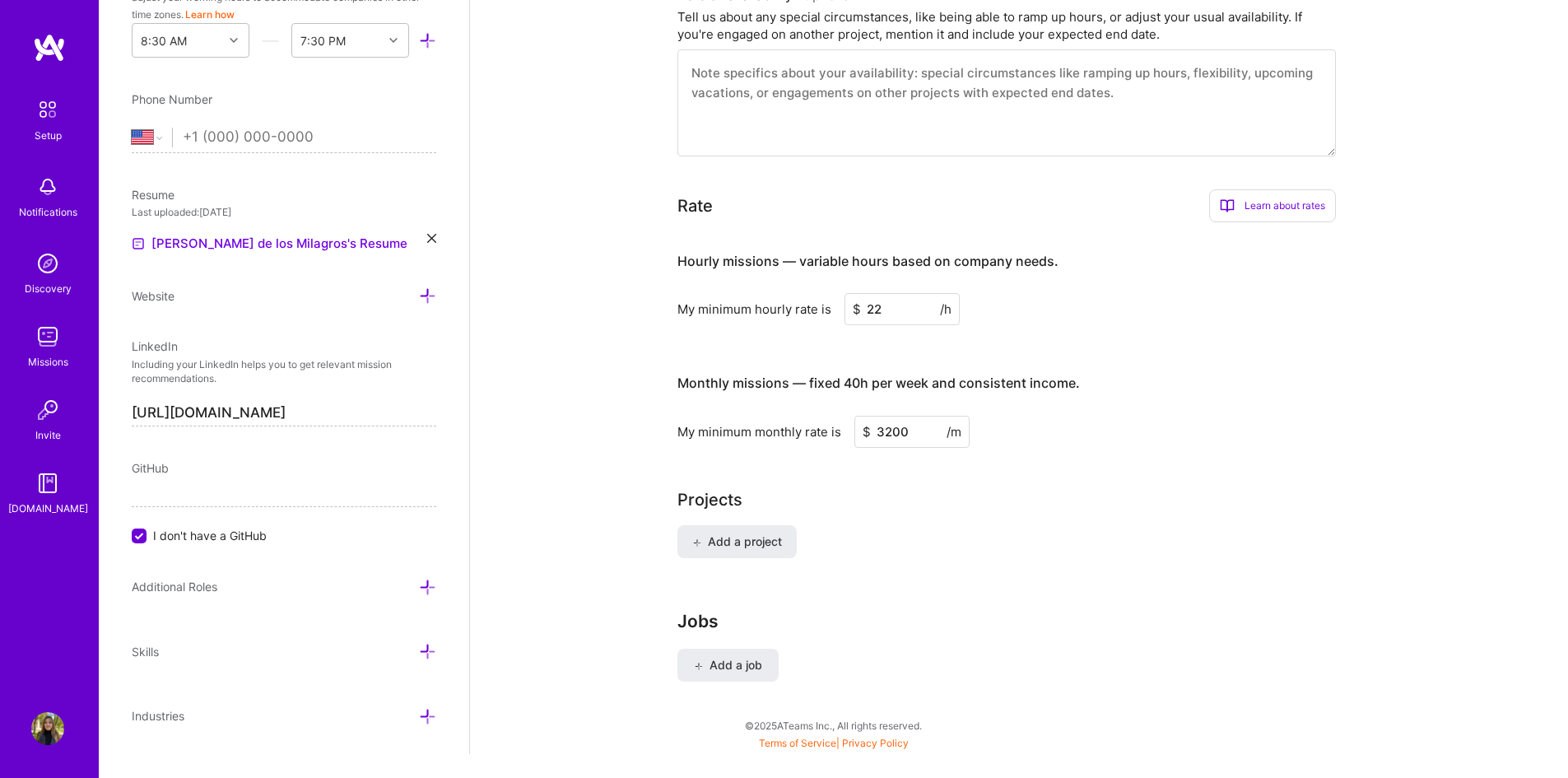
scroll to position [963, 0]
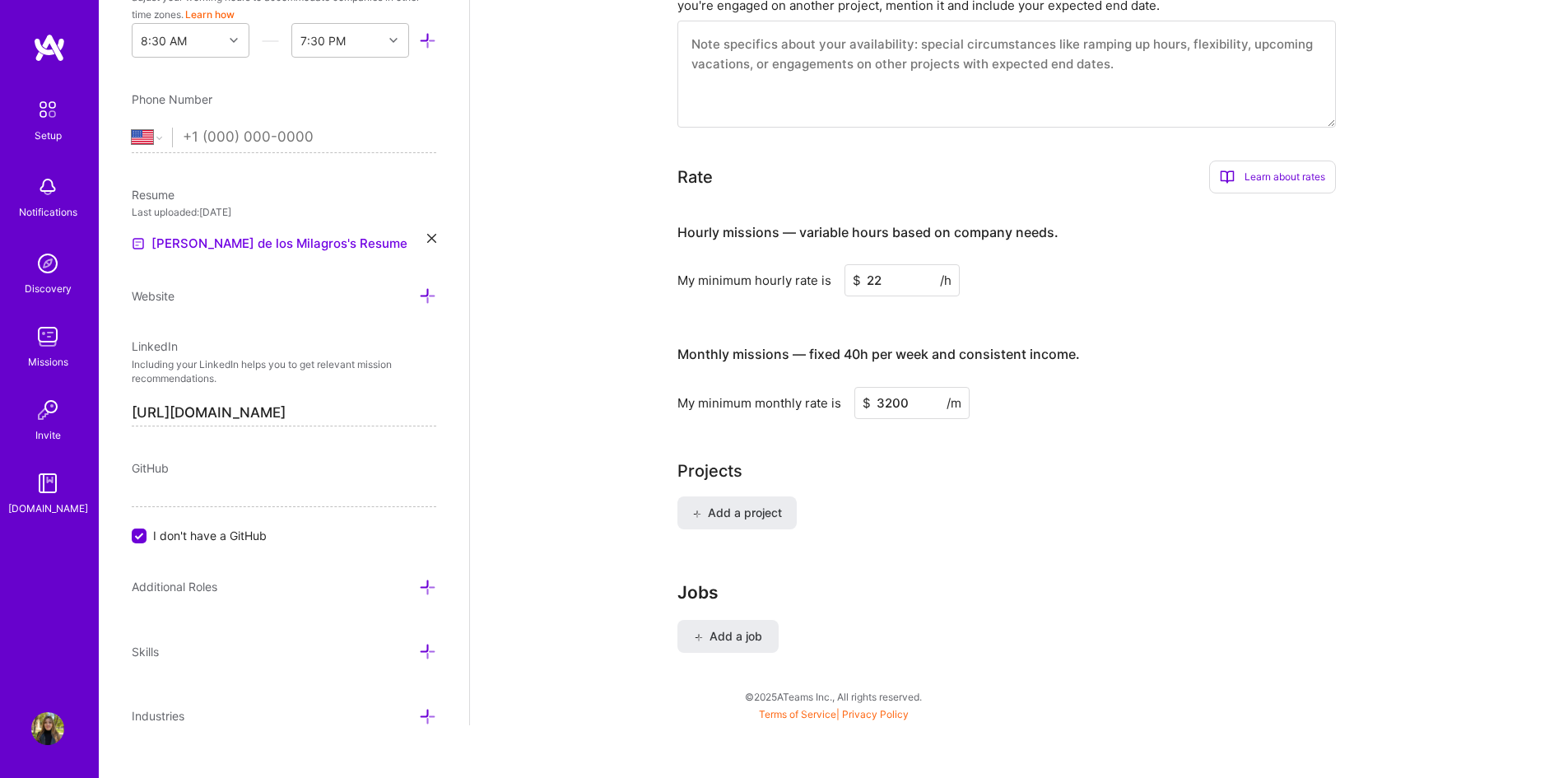
click at [896, 264] on input "22" at bounding box center [901, 281] width 115 height 32
type input "20"
click at [1006, 601] on div "Jobs Add a job" at bounding box center [1019, 633] width 684 height 104
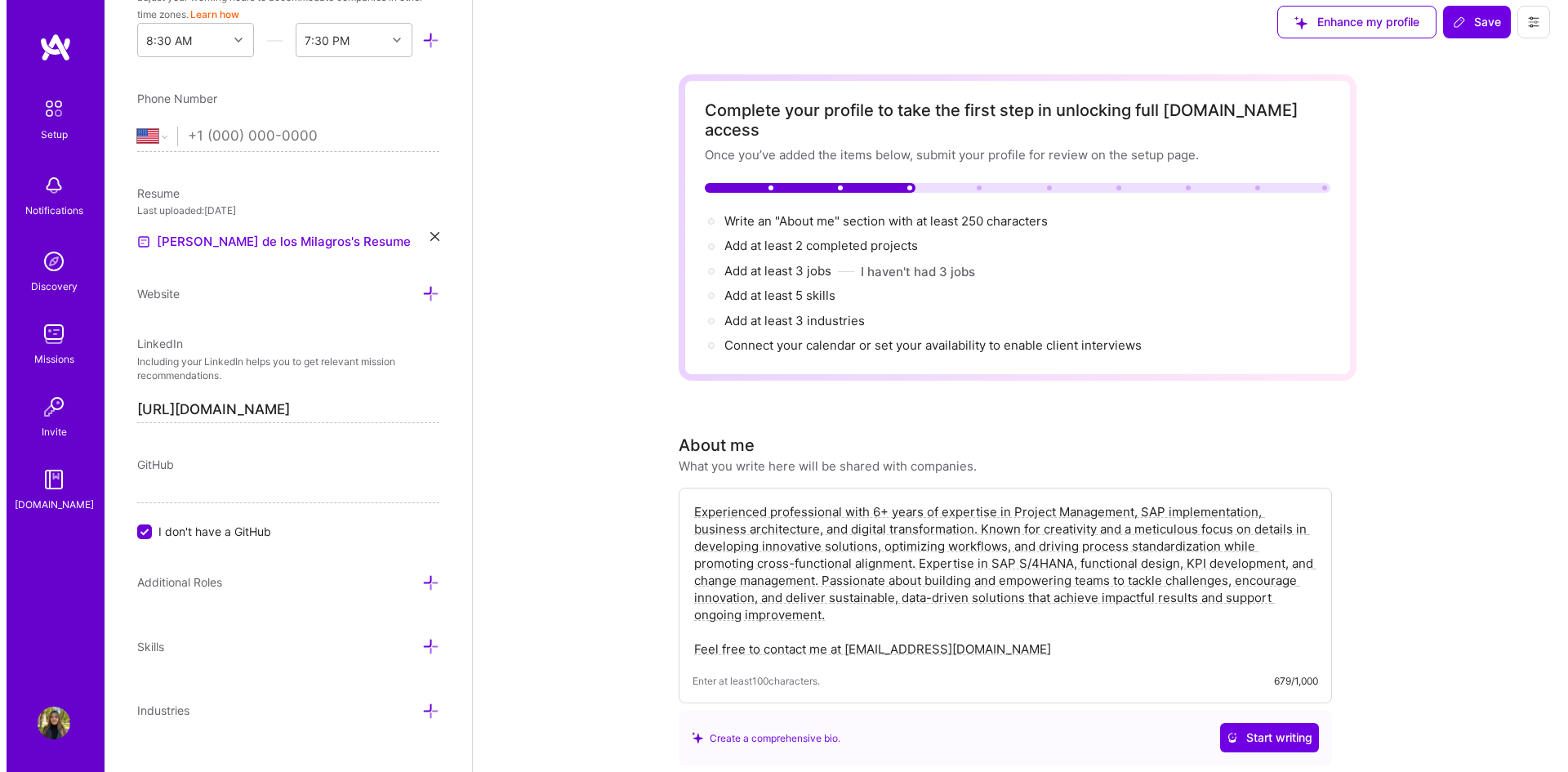
scroll to position [0, 0]
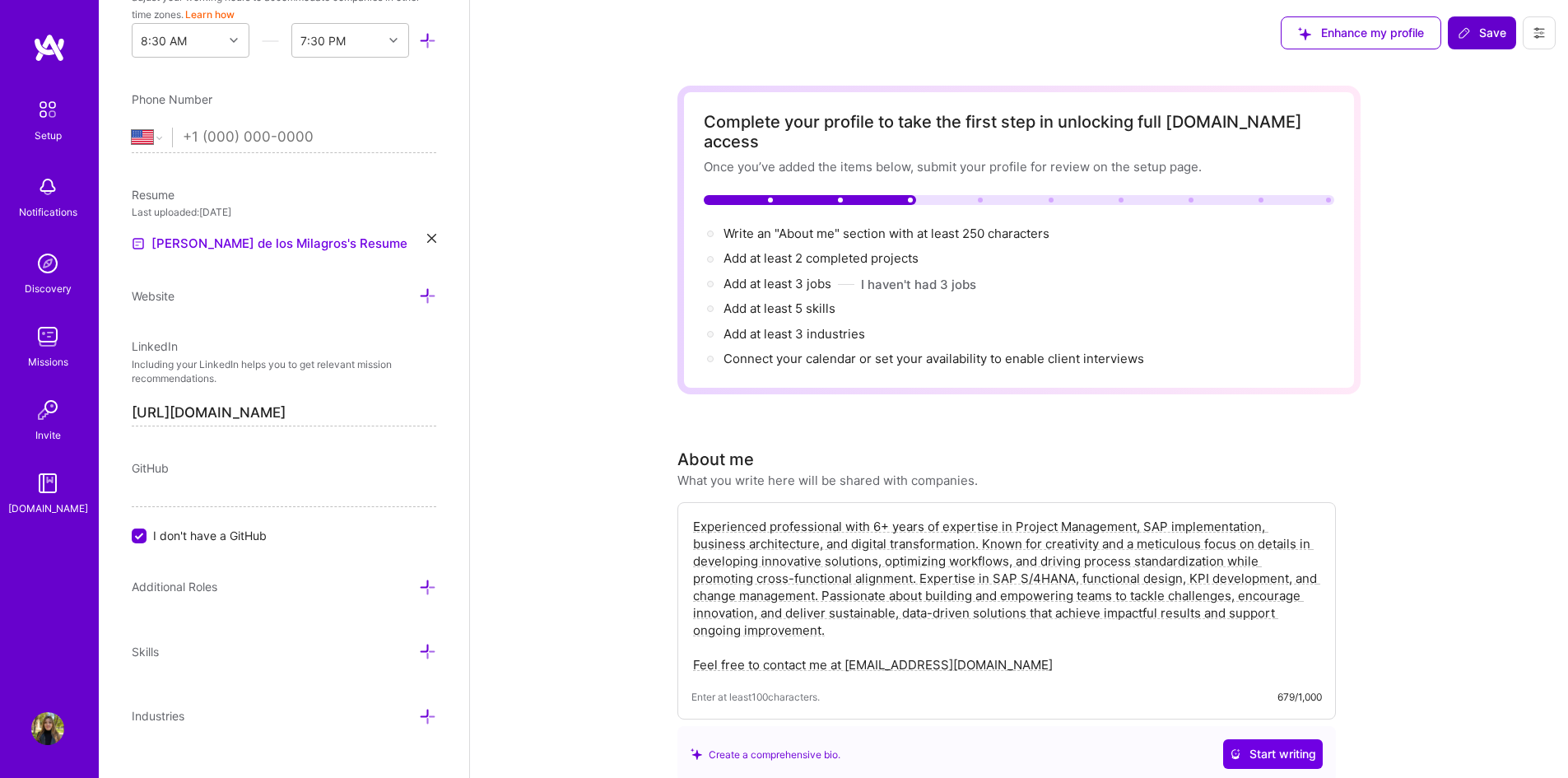
click at [1487, 37] on span "Save" at bounding box center [1481, 32] width 48 height 16
